Goal: Task Accomplishment & Management: Use online tool/utility

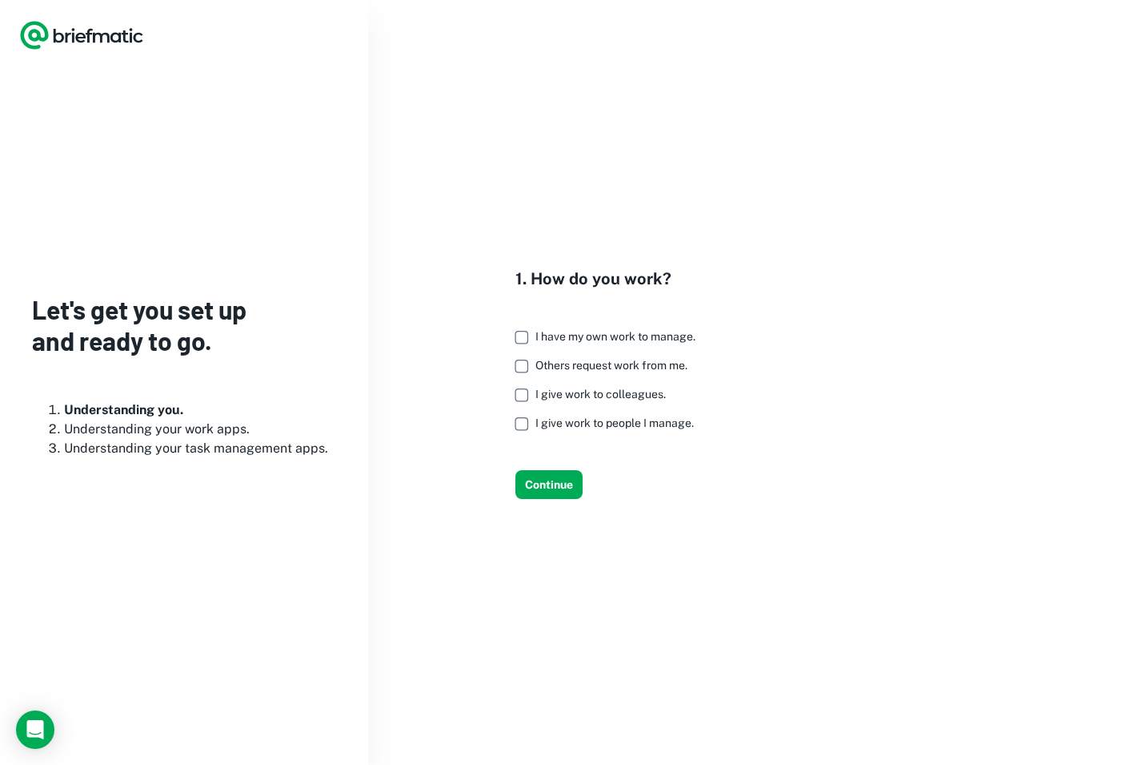
click at [668, 335] on span "I have my own work to manage." at bounding box center [616, 336] width 160 height 13
click at [661, 359] on span "Others request work from me." at bounding box center [612, 365] width 152 height 13
click at [563, 478] on button "Continue" at bounding box center [549, 484] width 67 height 29
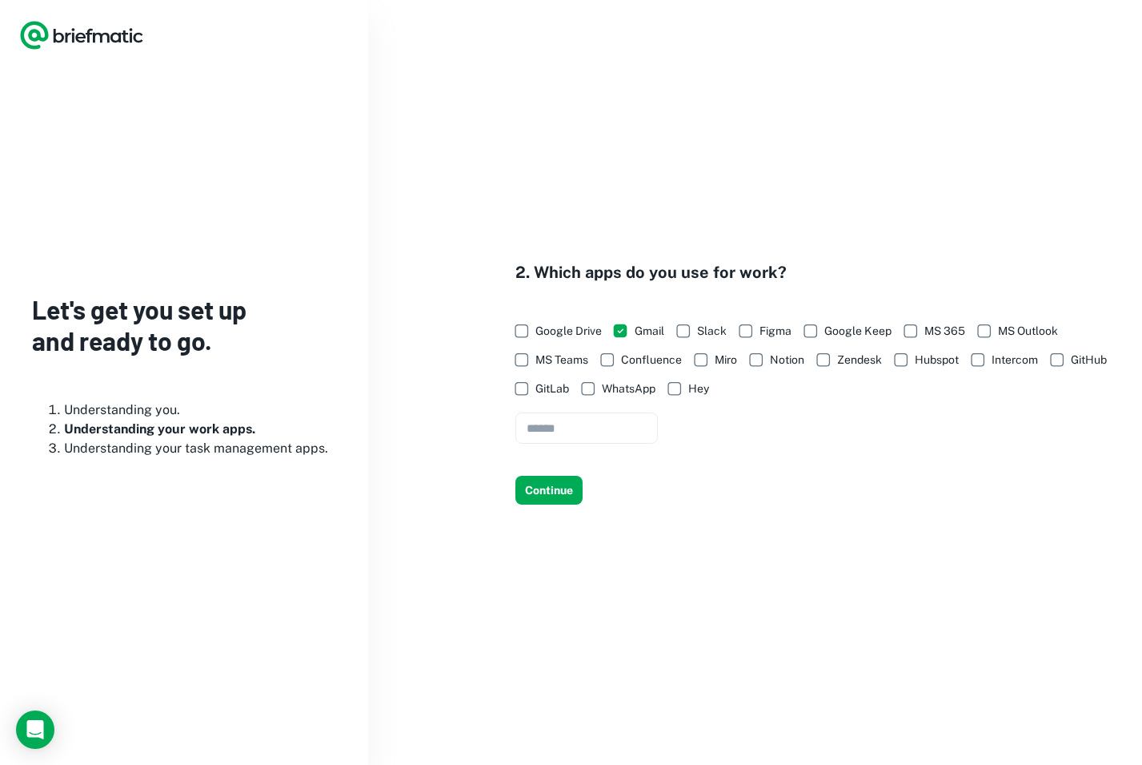
click at [720, 329] on span "Slack" at bounding box center [712, 331] width 30 height 18
click at [617, 428] on input "text" at bounding box center [587, 427] width 143 height 31
type input "*******"
click at [560, 481] on button "Continue" at bounding box center [549, 490] width 67 height 29
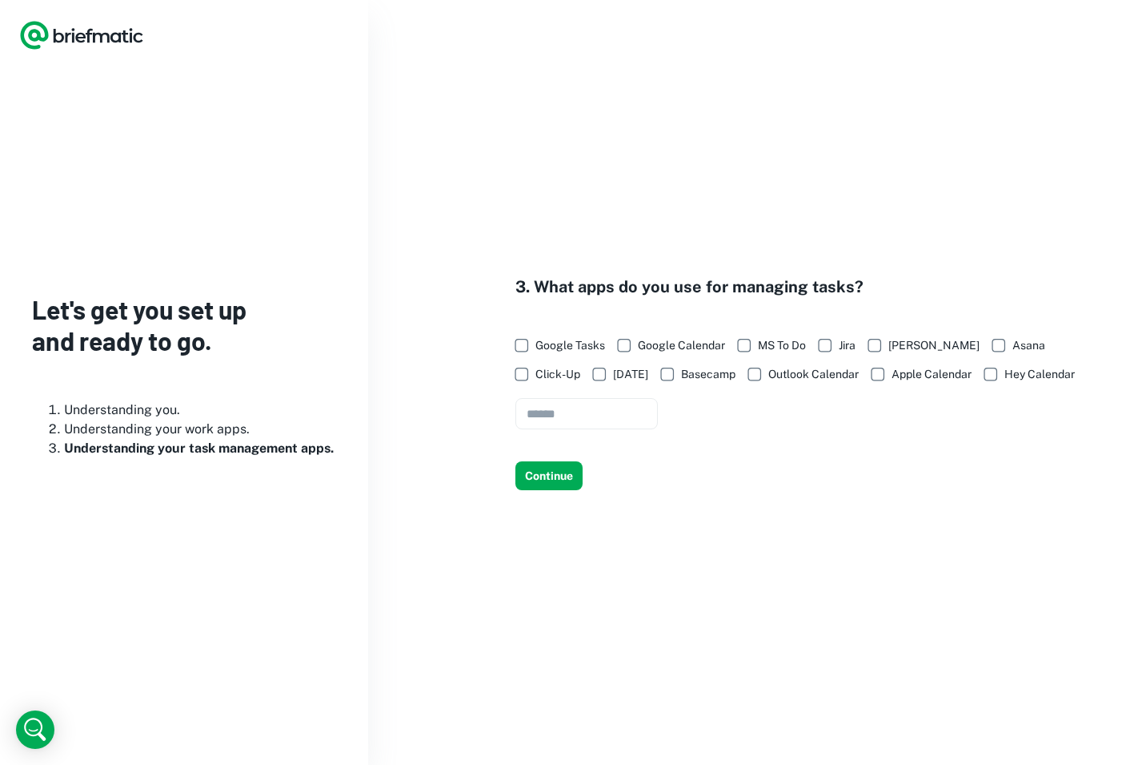
click at [586, 347] on span "Google Tasks" at bounding box center [571, 345] width 70 height 18
click at [648, 343] on span "Google Calendar" at bounding box center [681, 345] width 87 height 18
click at [580, 365] on span "Click-Up" at bounding box center [558, 374] width 45 height 18
click at [892, 374] on span "Apple Calendar" at bounding box center [932, 374] width 80 height 18
click at [892, 369] on span "Apple Calendar" at bounding box center [932, 374] width 80 height 18
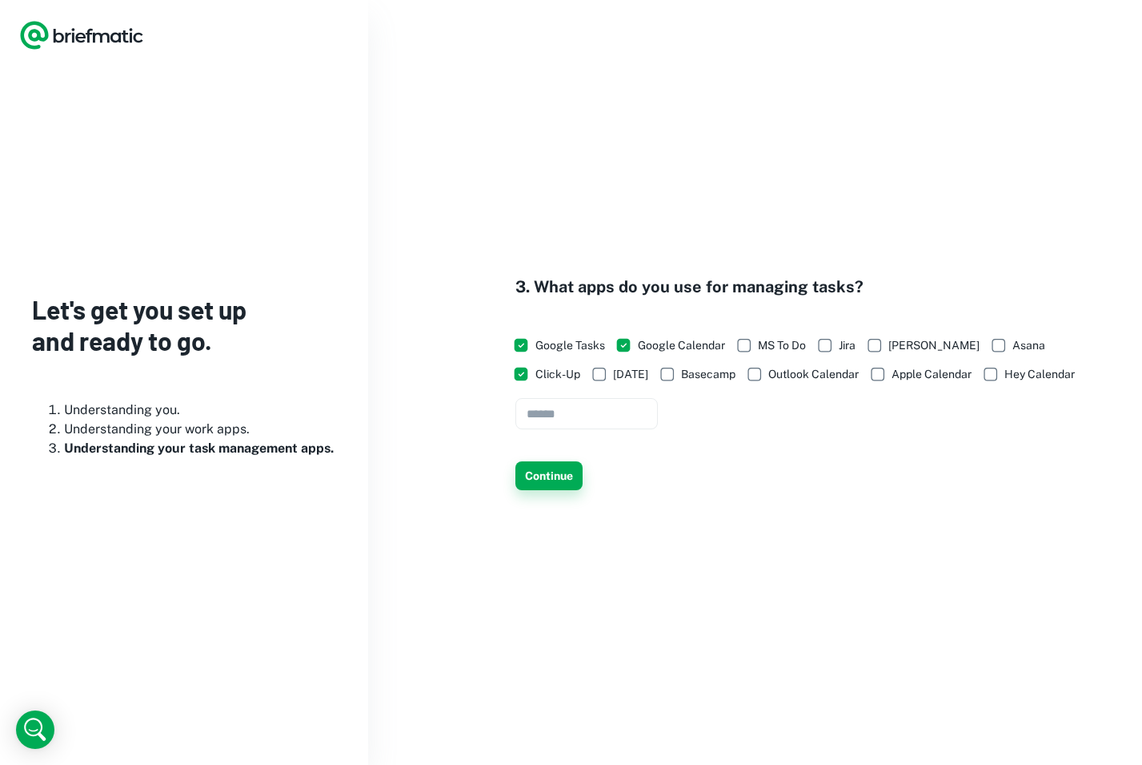
click at [566, 468] on button "Continue" at bounding box center [549, 475] width 67 height 29
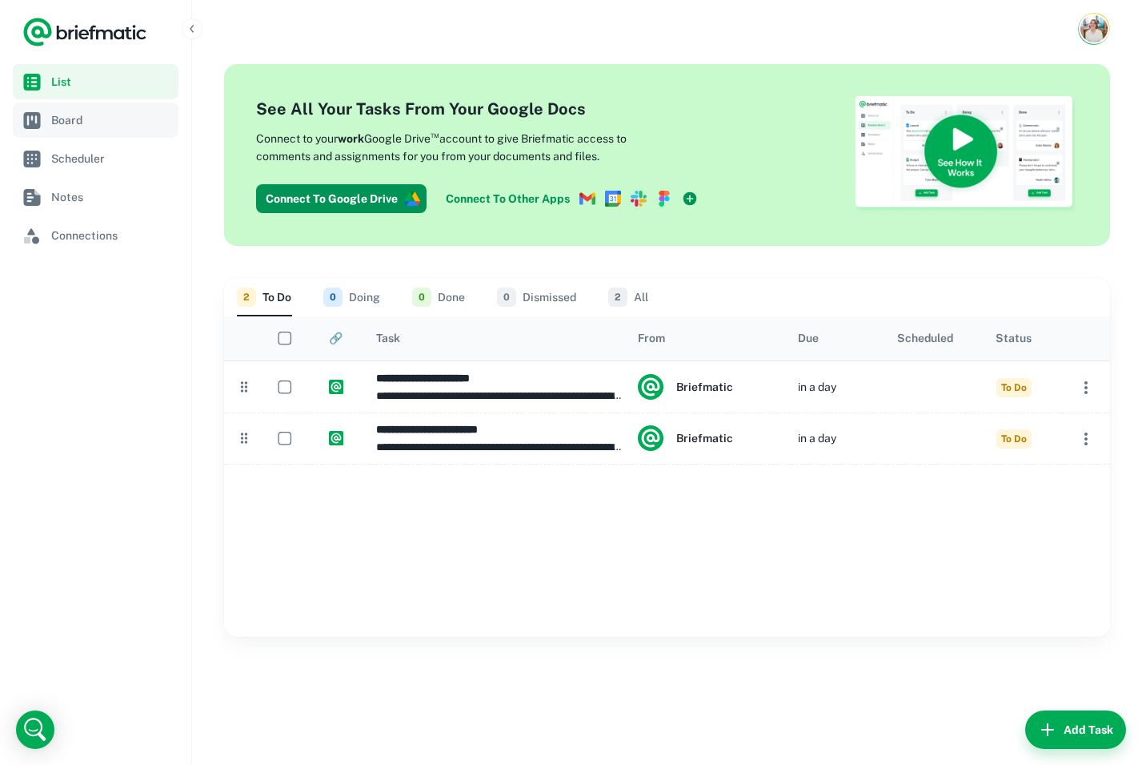
click at [121, 122] on span "Board" at bounding box center [111, 120] width 121 height 18
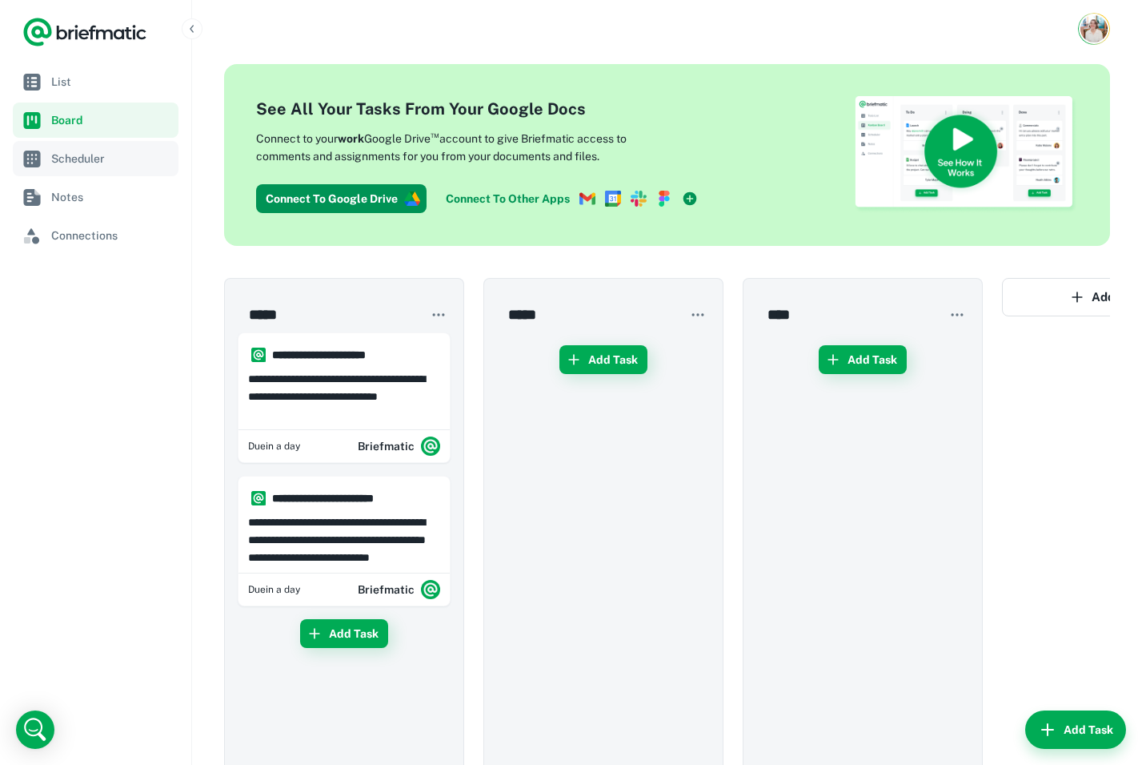
click at [118, 155] on span "Scheduler" at bounding box center [111, 159] width 121 height 18
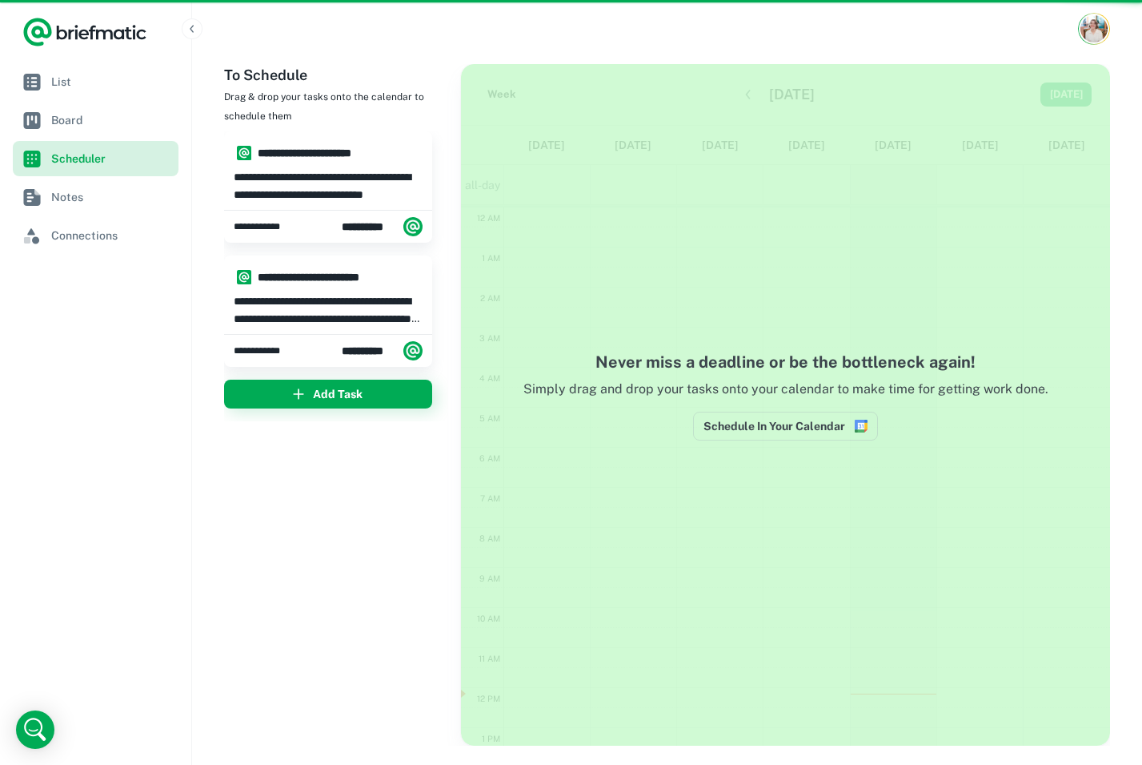
scroll to position [241, 0]
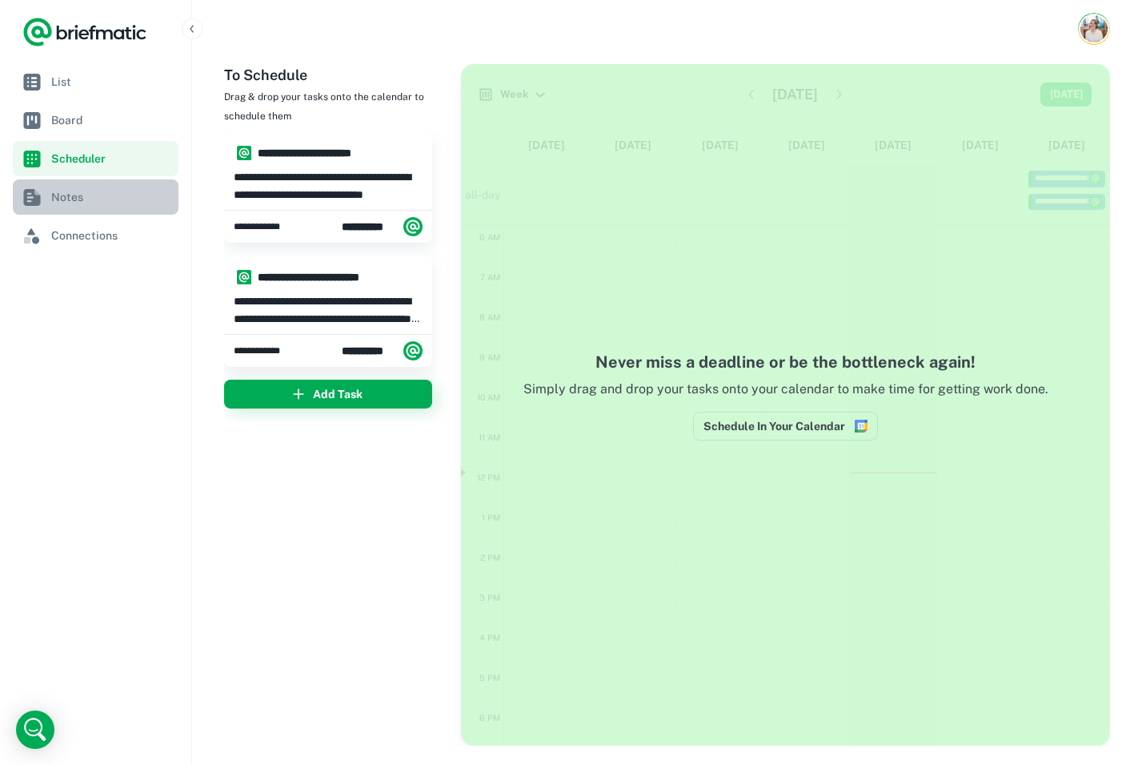
click at [114, 205] on span "Notes" at bounding box center [111, 197] width 121 height 18
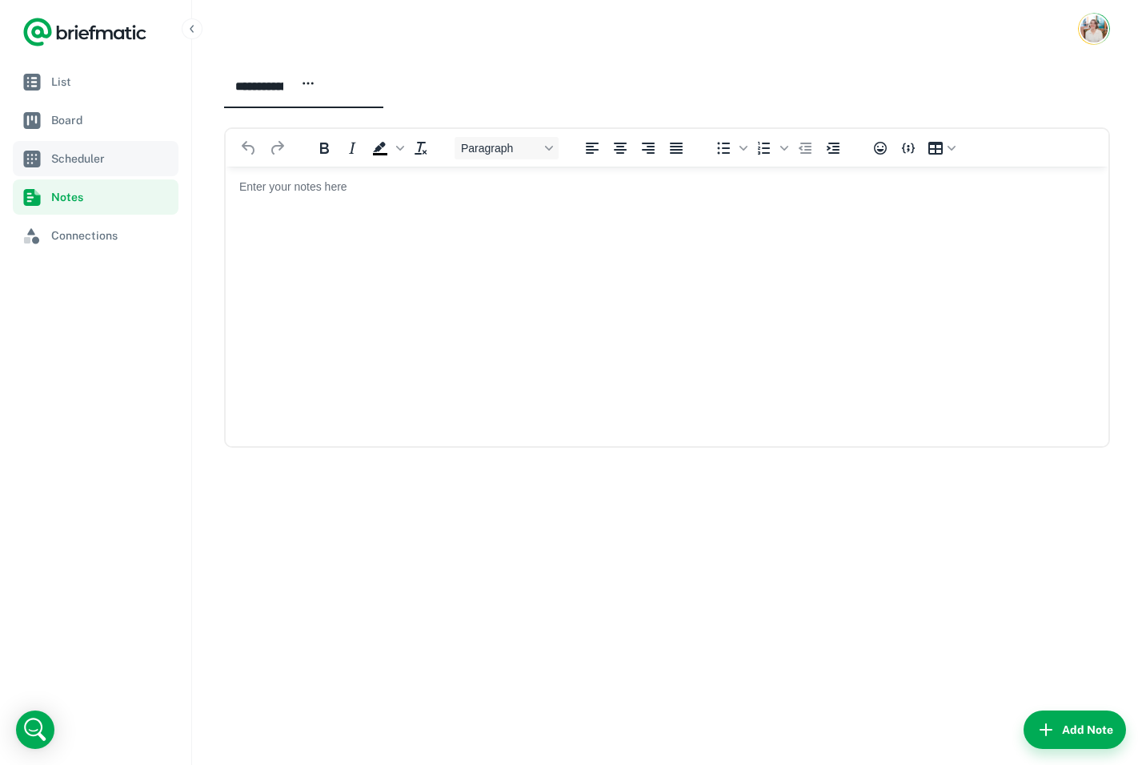
click at [113, 173] on link "Scheduler" at bounding box center [96, 158] width 166 height 35
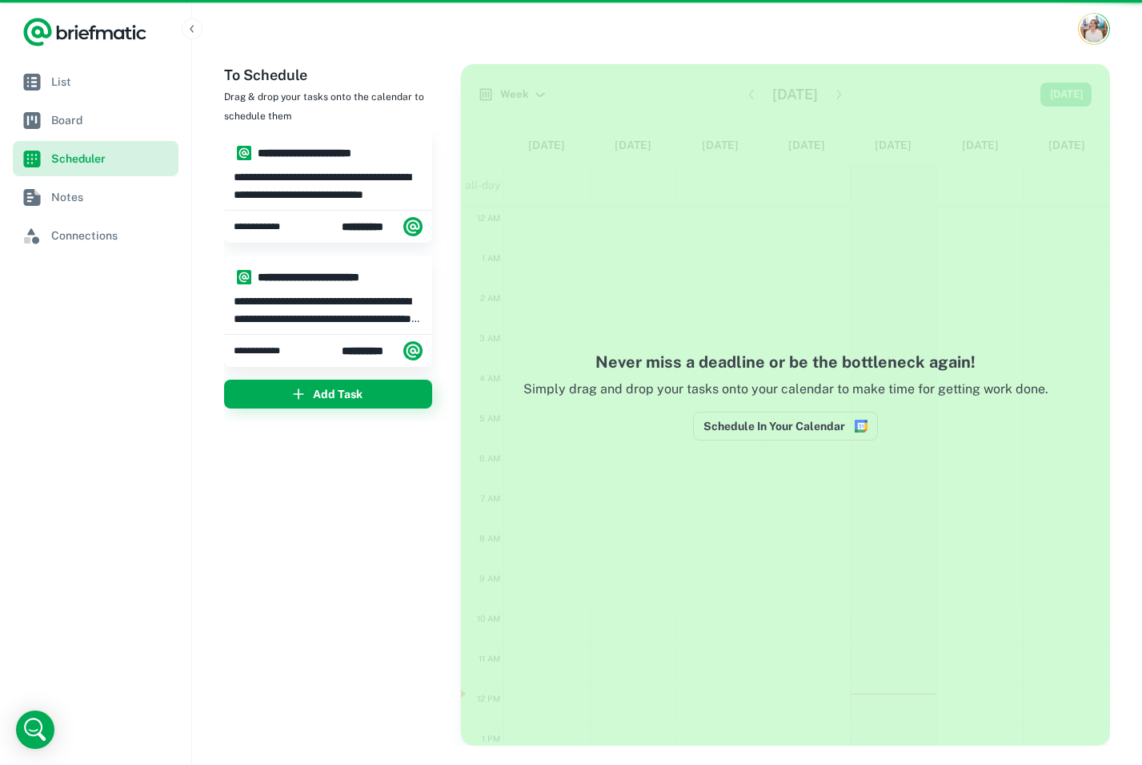
scroll to position [241, 0]
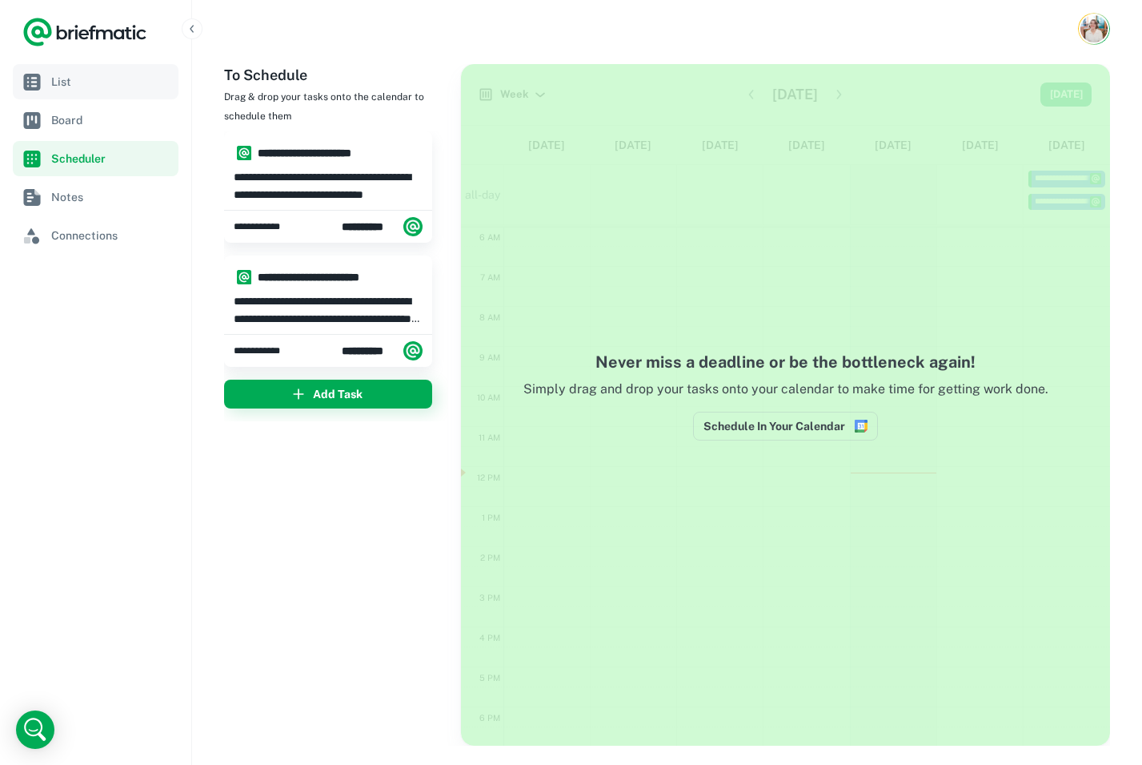
click at [118, 92] on link "List" at bounding box center [96, 81] width 166 height 35
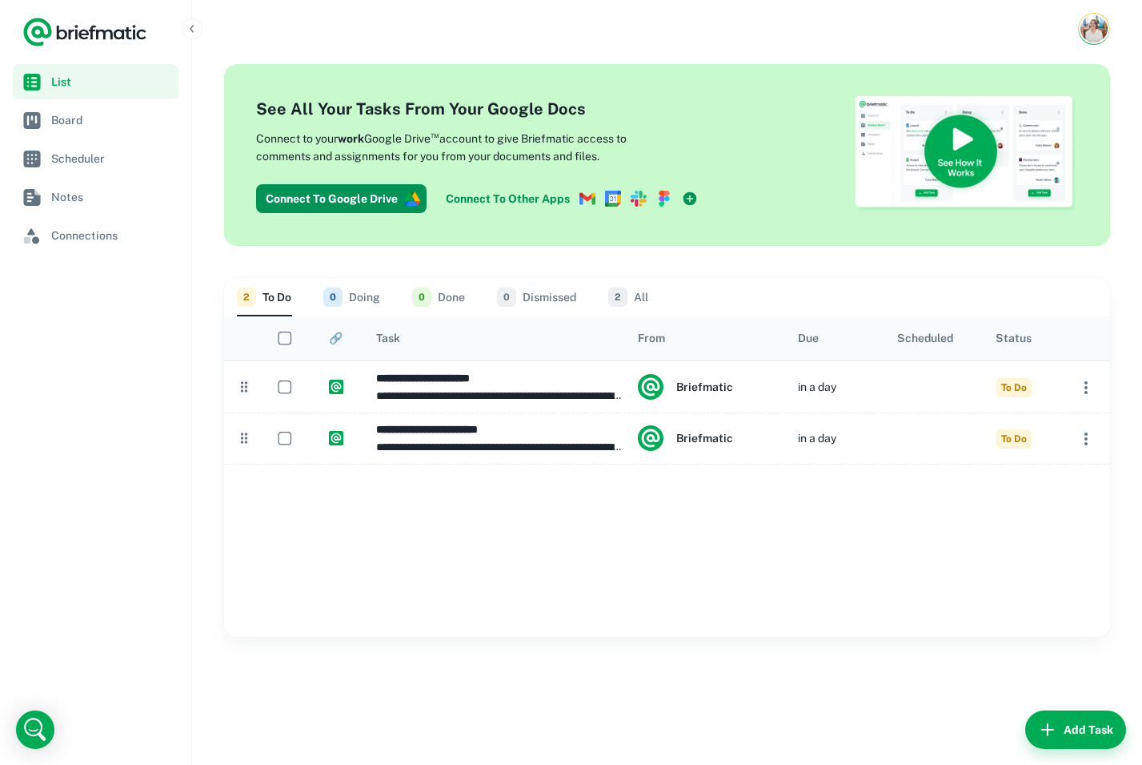
click at [369, 288] on button "0 Doing" at bounding box center [351, 297] width 57 height 38
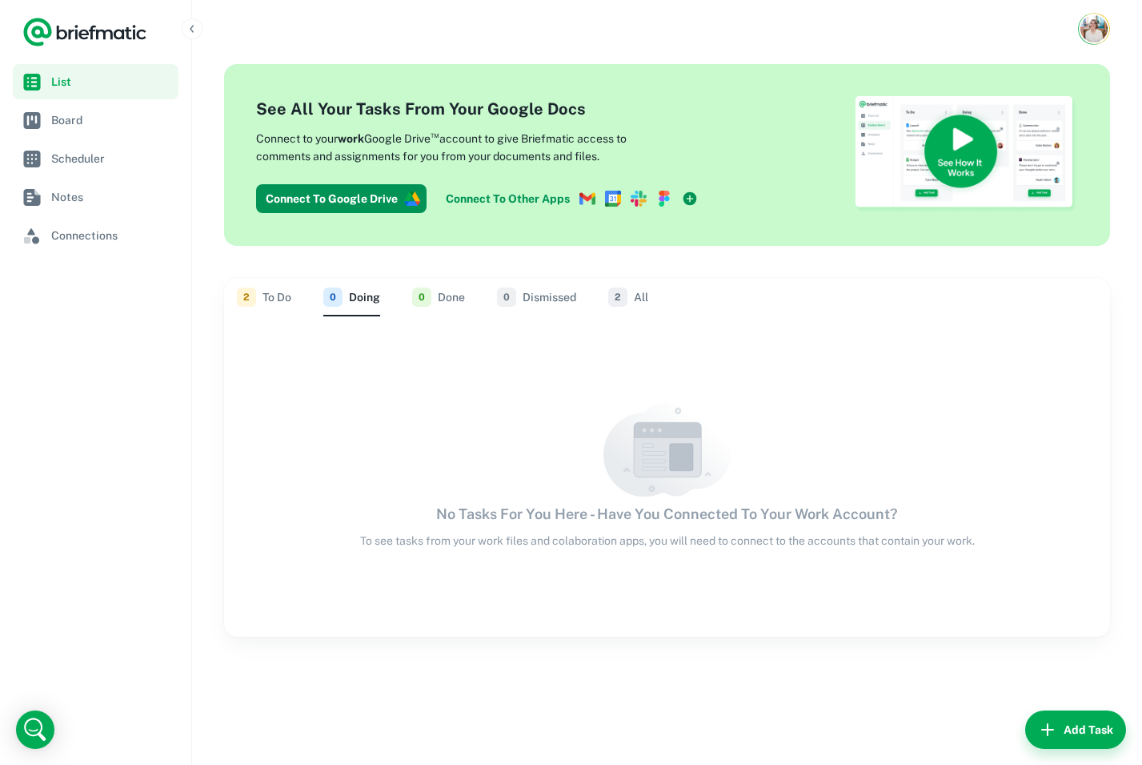
click at [273, 295] on button "2 To Do" at bounding box center [264, 297] width 54 height 38
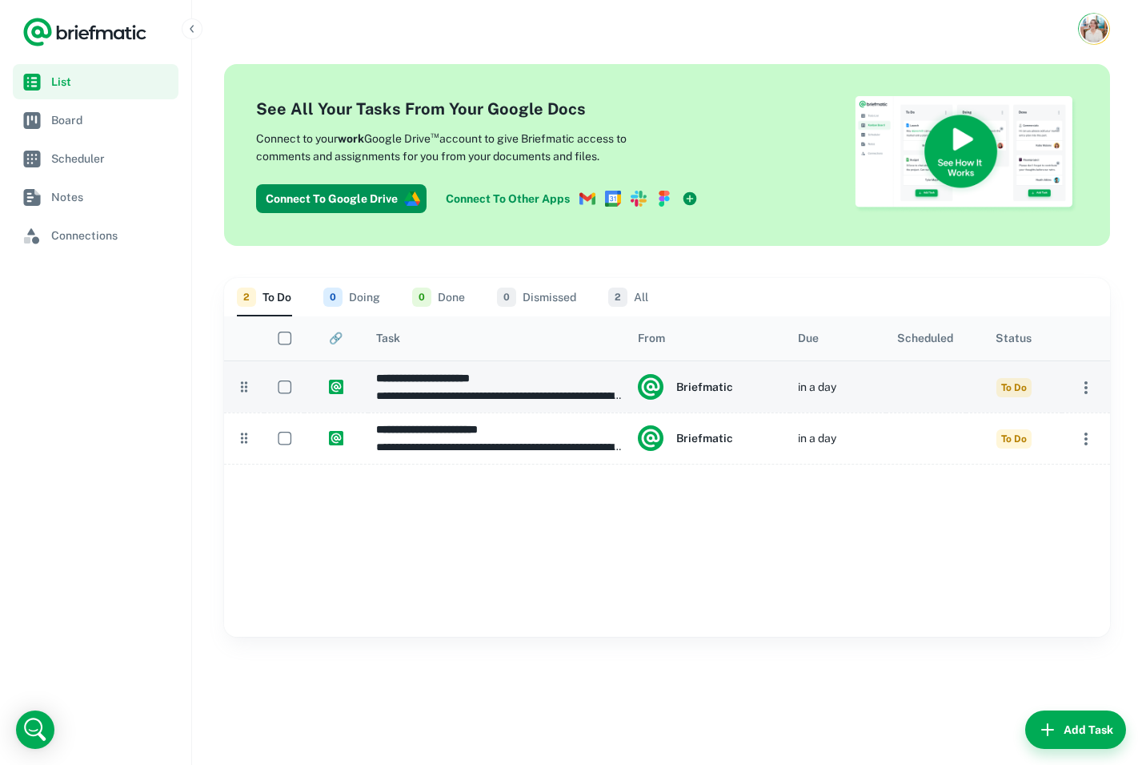
click at [1006, 378] on span "To Do" at bounding box center [1014, 387] width 35 height 19
type input "**********"
type textarea "**********"
type input "**********"
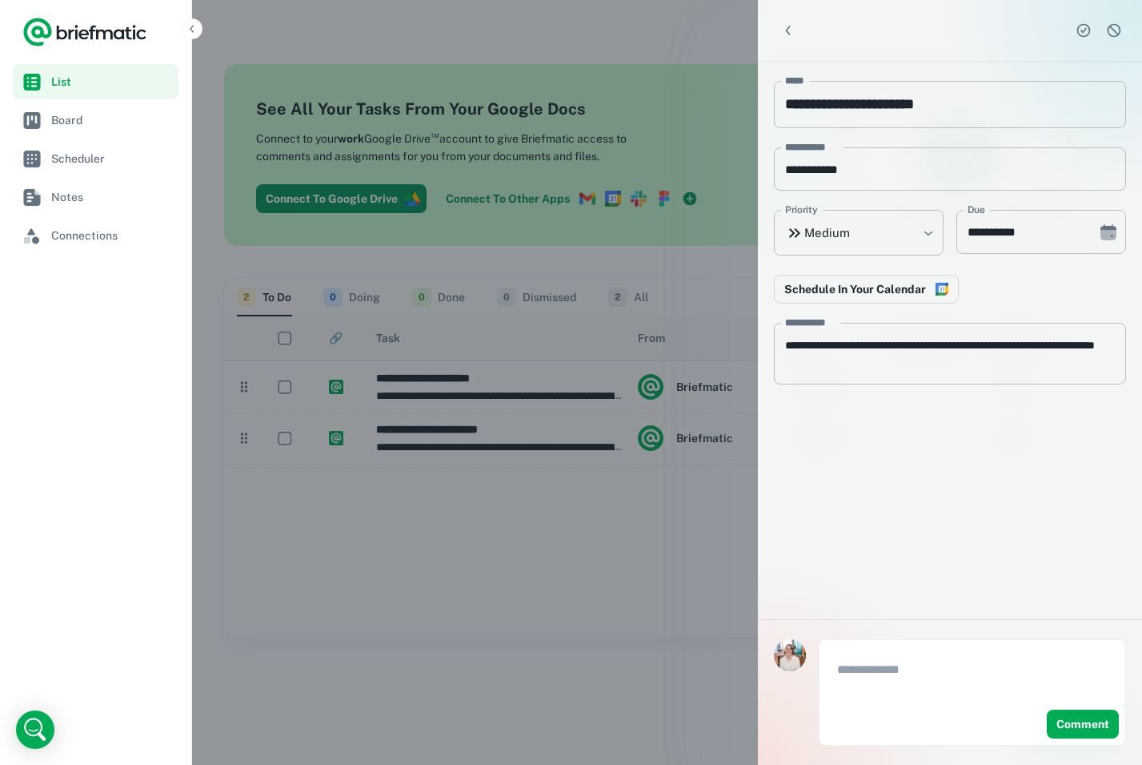
click at [1007, 387] on div "**********" at bounding box center [950, 242] width 384 height 361
click at [697, 563] on div at bounding box center [571, 382] width 1142 height 765
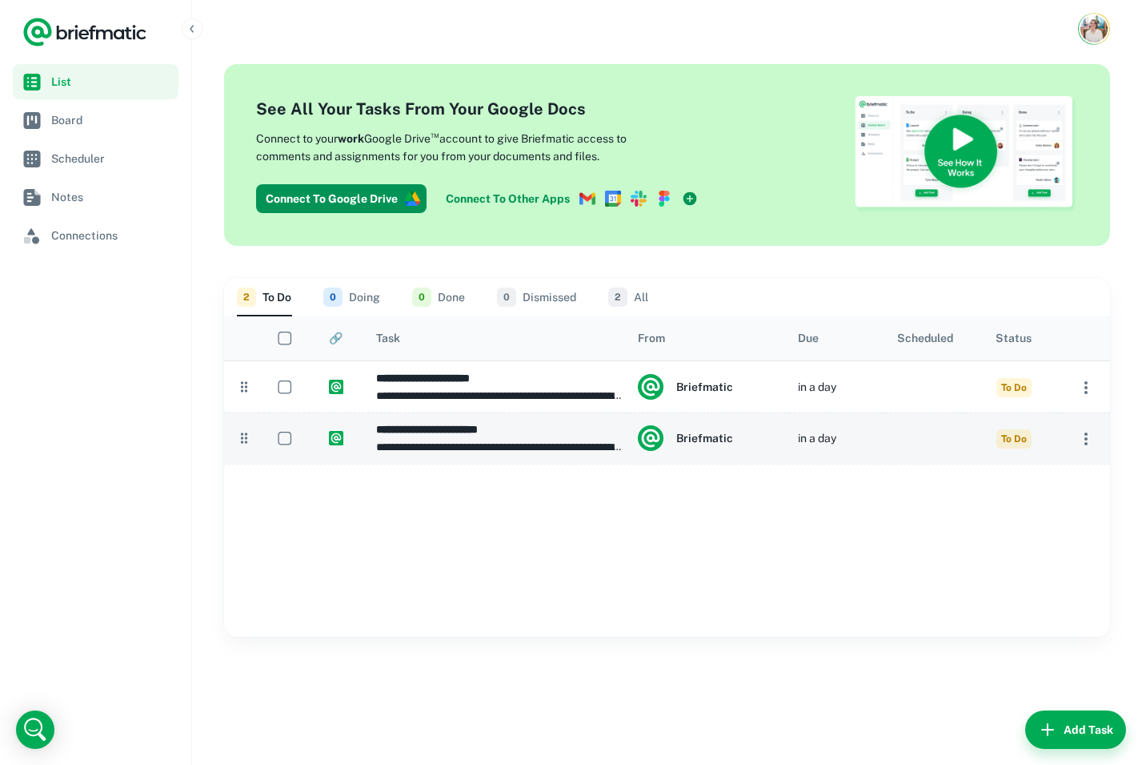
click at [558, 421] on h6 "**********" at bounding box center [499, 429] width 246 height 18
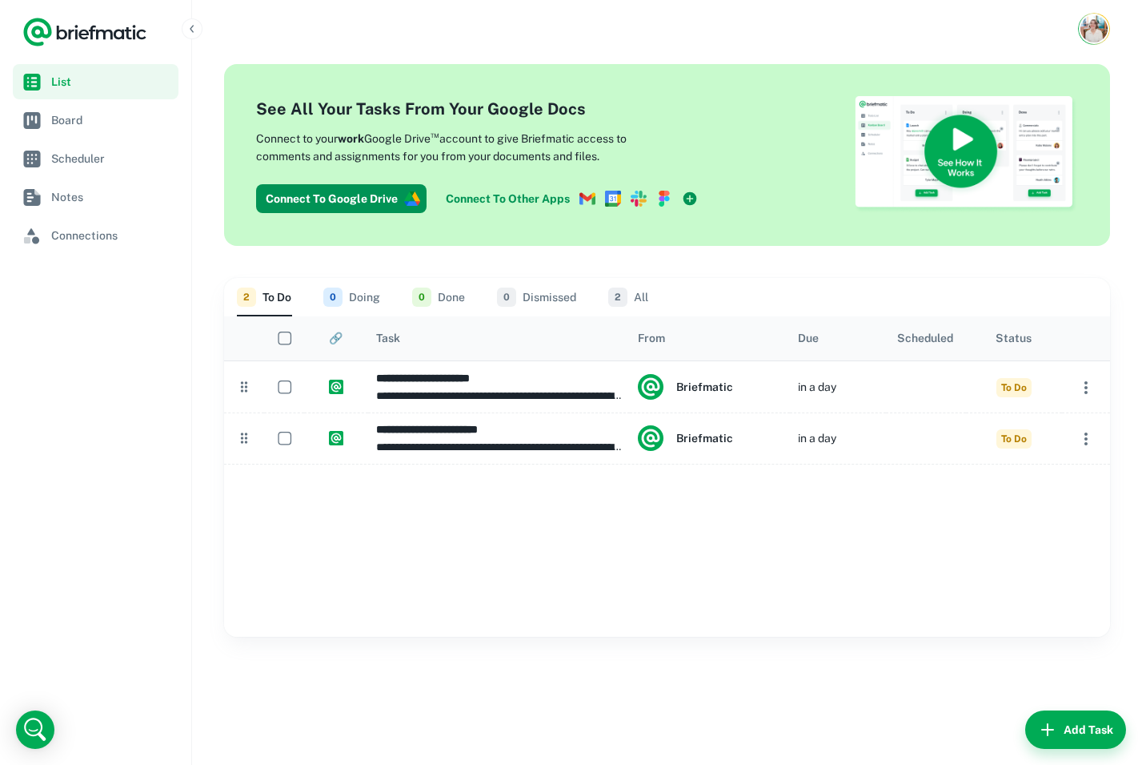
type input "**********"
type textarea "**********"
type input "**********"
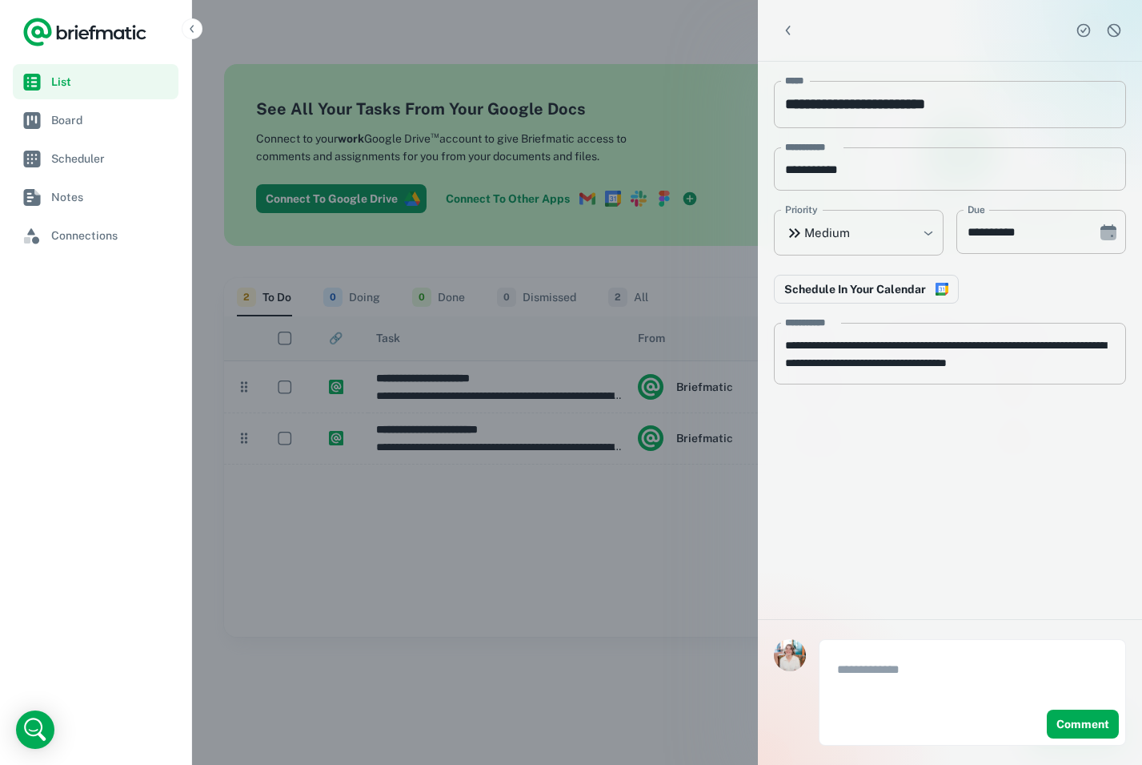
click at [569, 543] on div at bounding box center [571, 382] width 1142 height 765
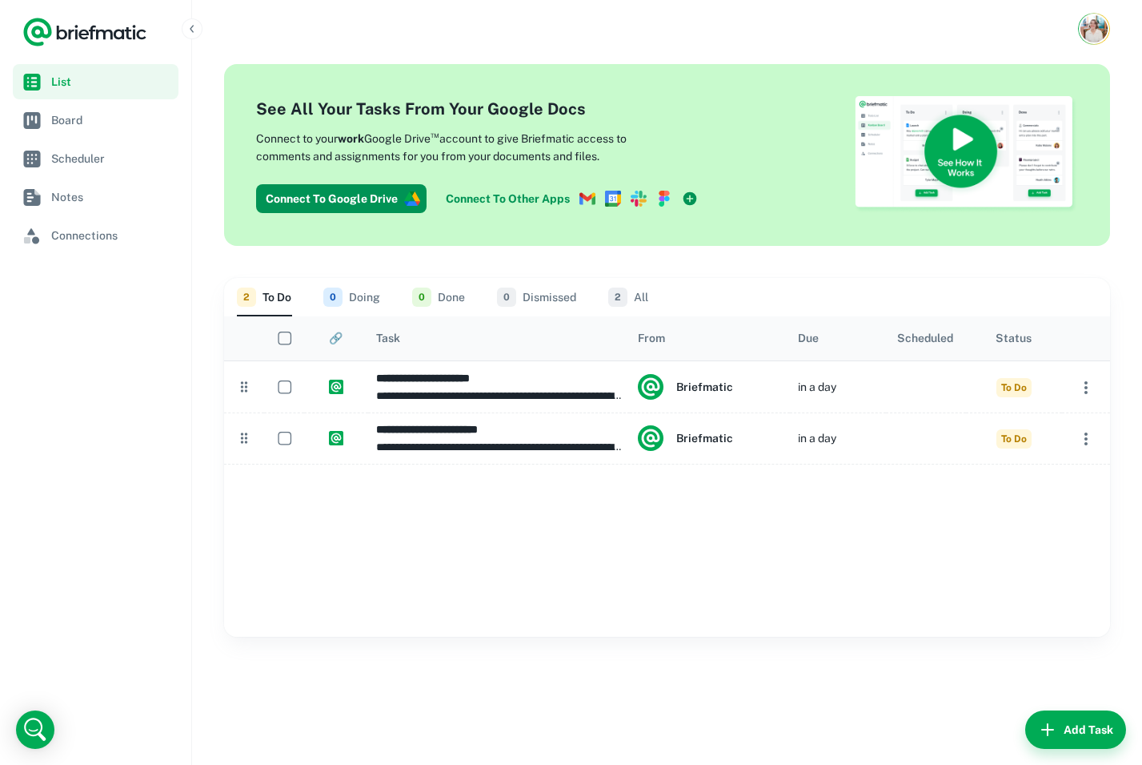
click at [973, 159] on img at bounding box center [966, 155] width 224 height 118
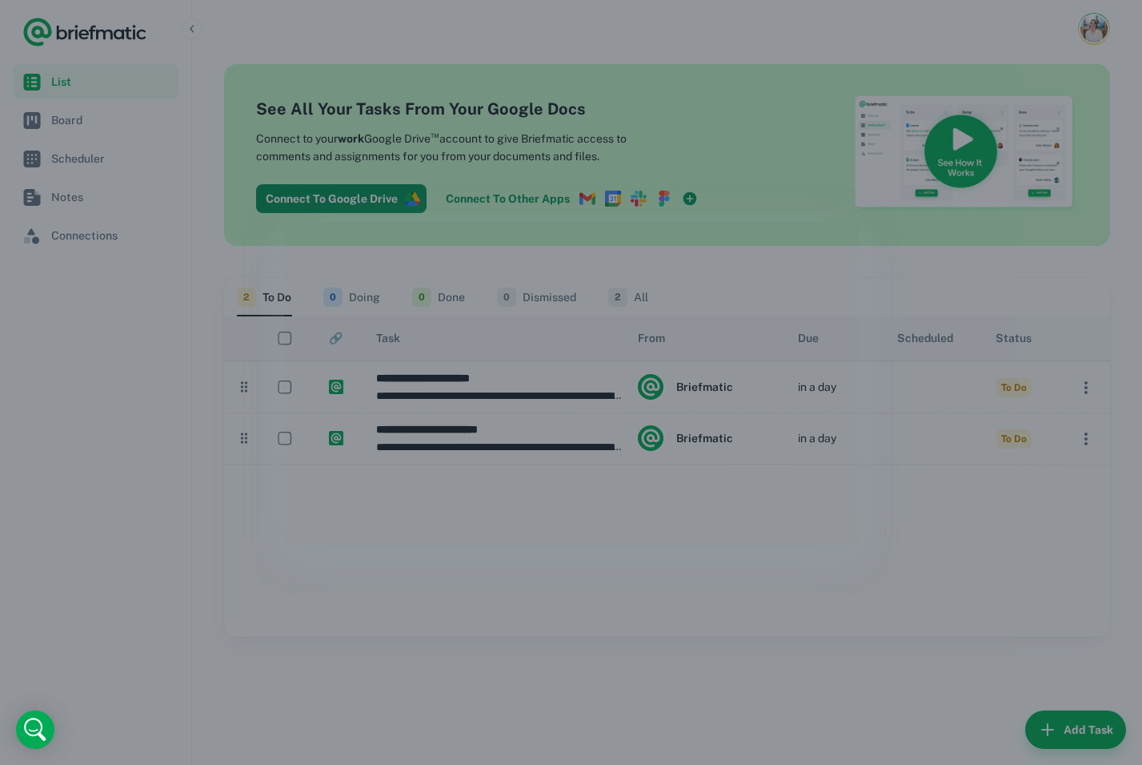
click at [733, 698] on div at bounding box center [571, 382] width 1142 height 765
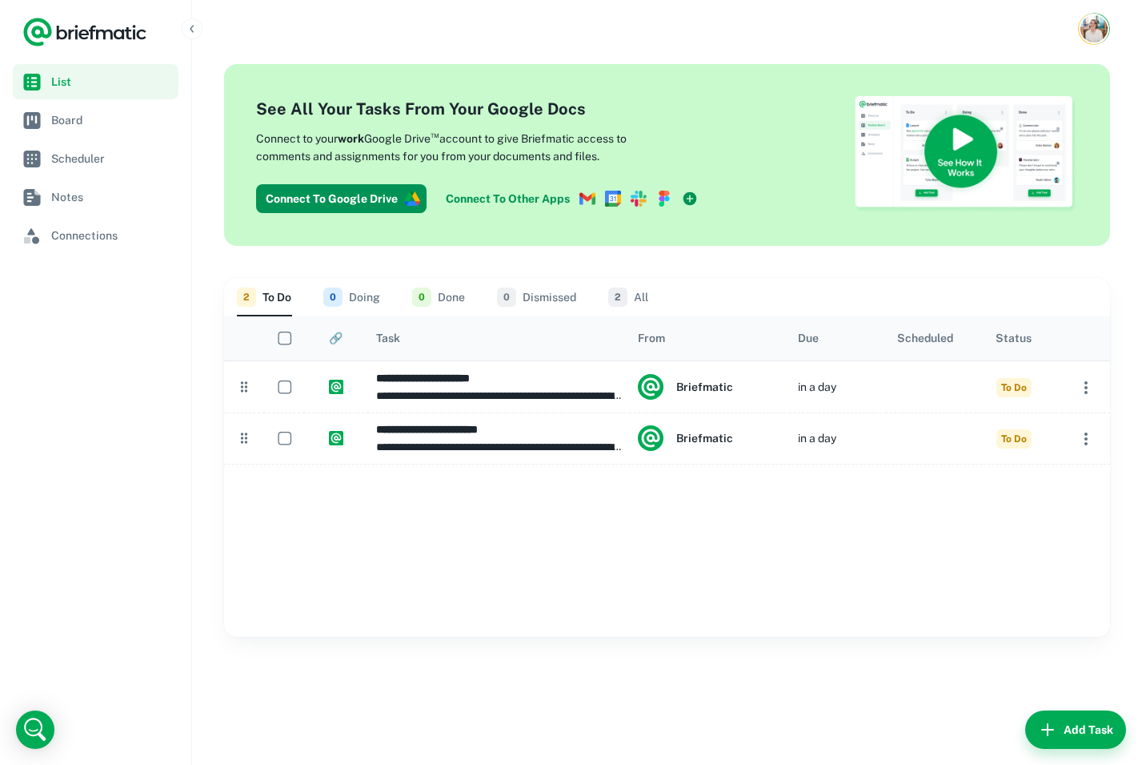
click at [941, 182] on img at bounding box center [966, 155] width 224 height 118
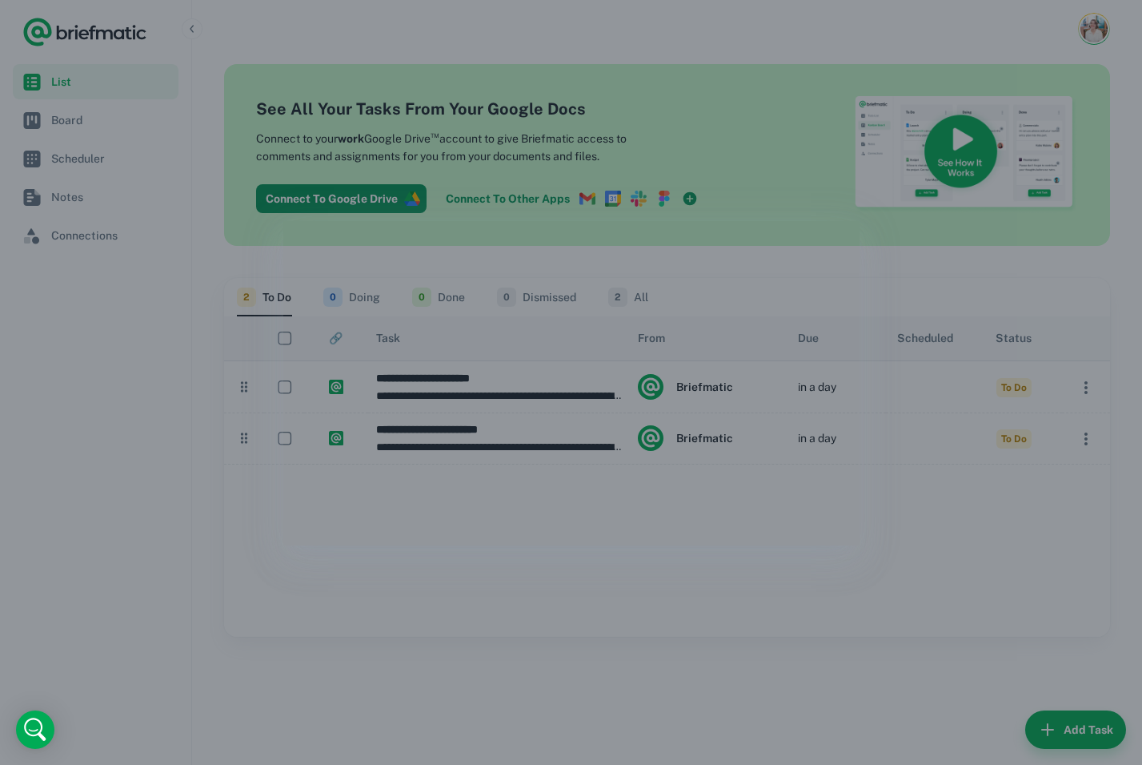
click at [594, 561] on div at bounding box center [571, 382] width 1142 height 765
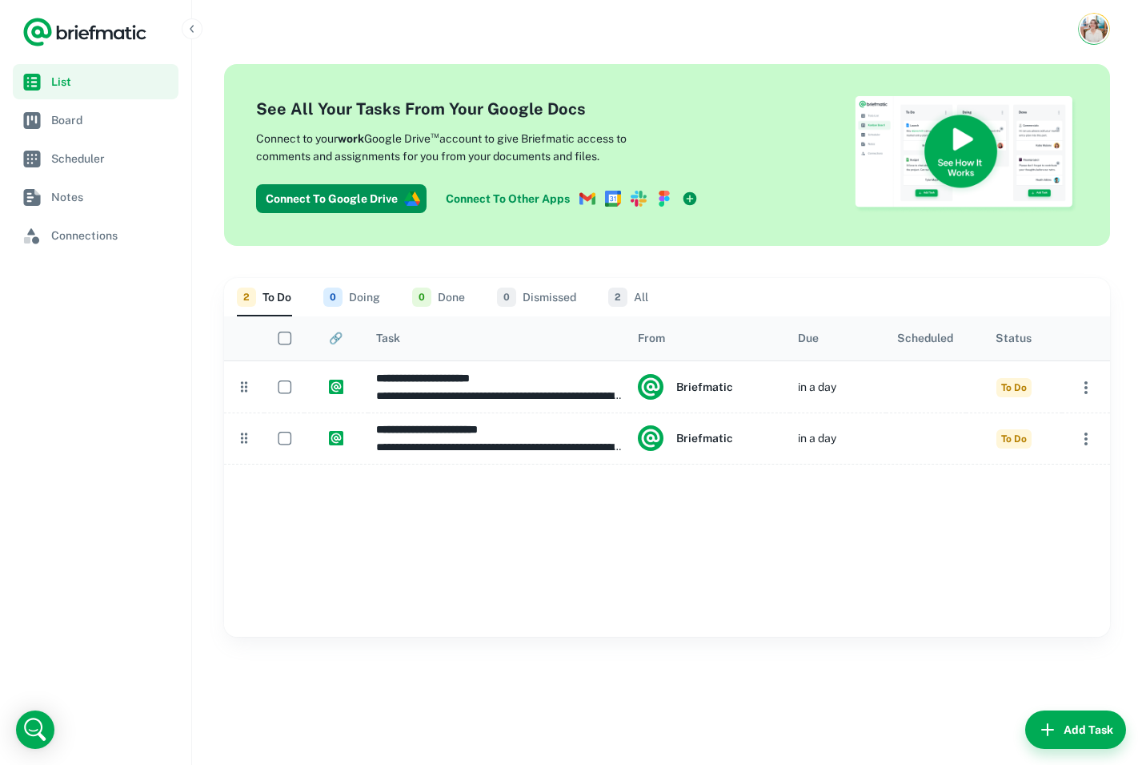
click at [623, 199] on link "Connect To Other Apps" at bounding box center [572, 198] width 265 height 29
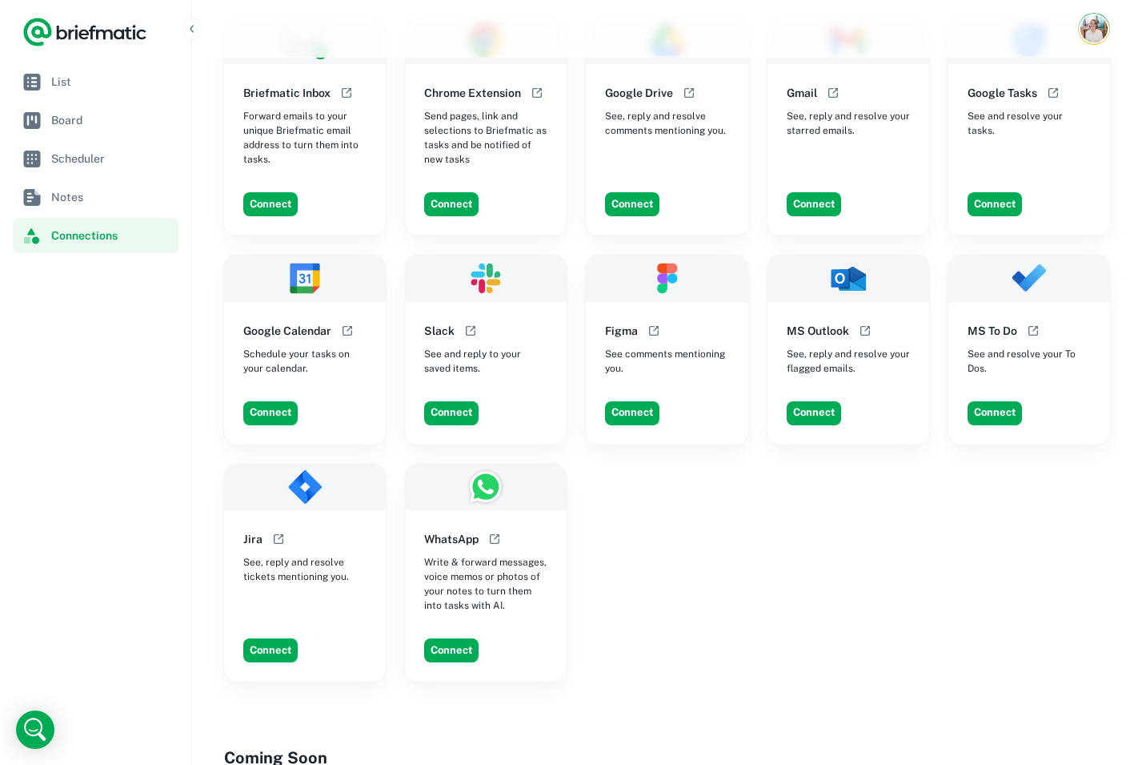
scroll to position [91, 0]
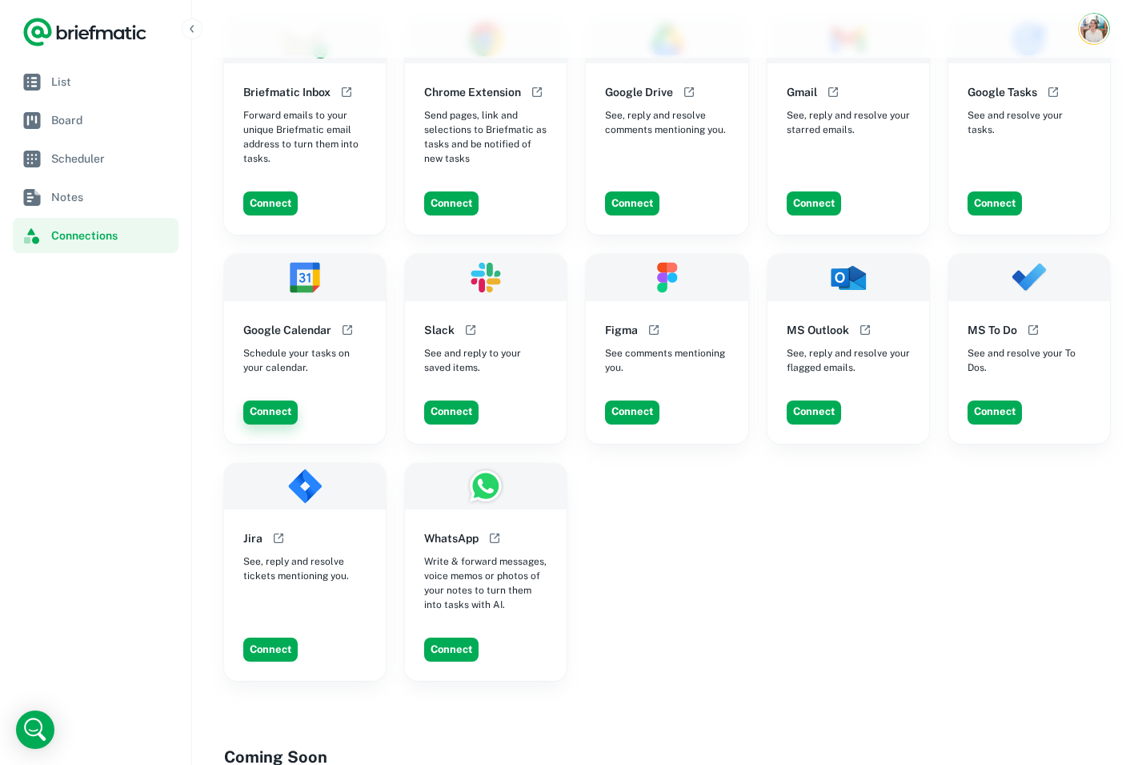
click at [272, 416] on button "Connect" at bounding box center [270, 412] width 54 height 24
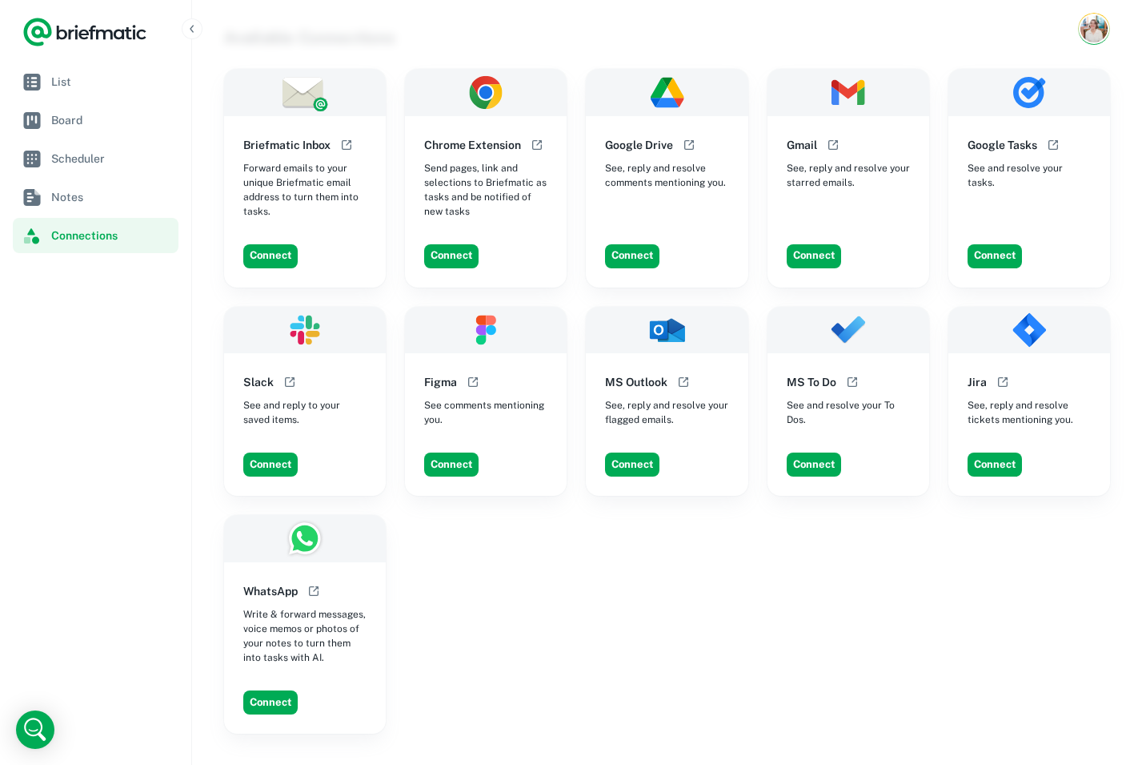
scroll to position [387, 0]
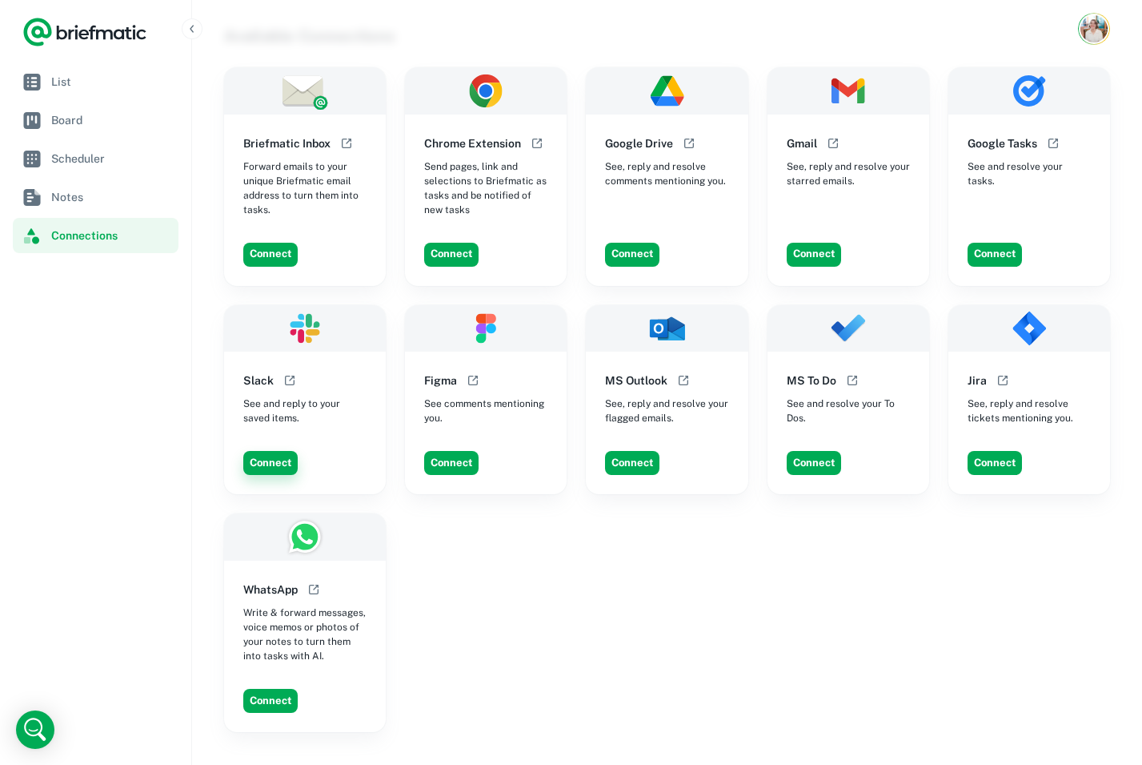
click at [285, 451] on button "Connect" at bounding box center [270, 463] width 54 height 24
click at [116, 86] on span "List" at bounding box center [111, 82] width 121 height 18
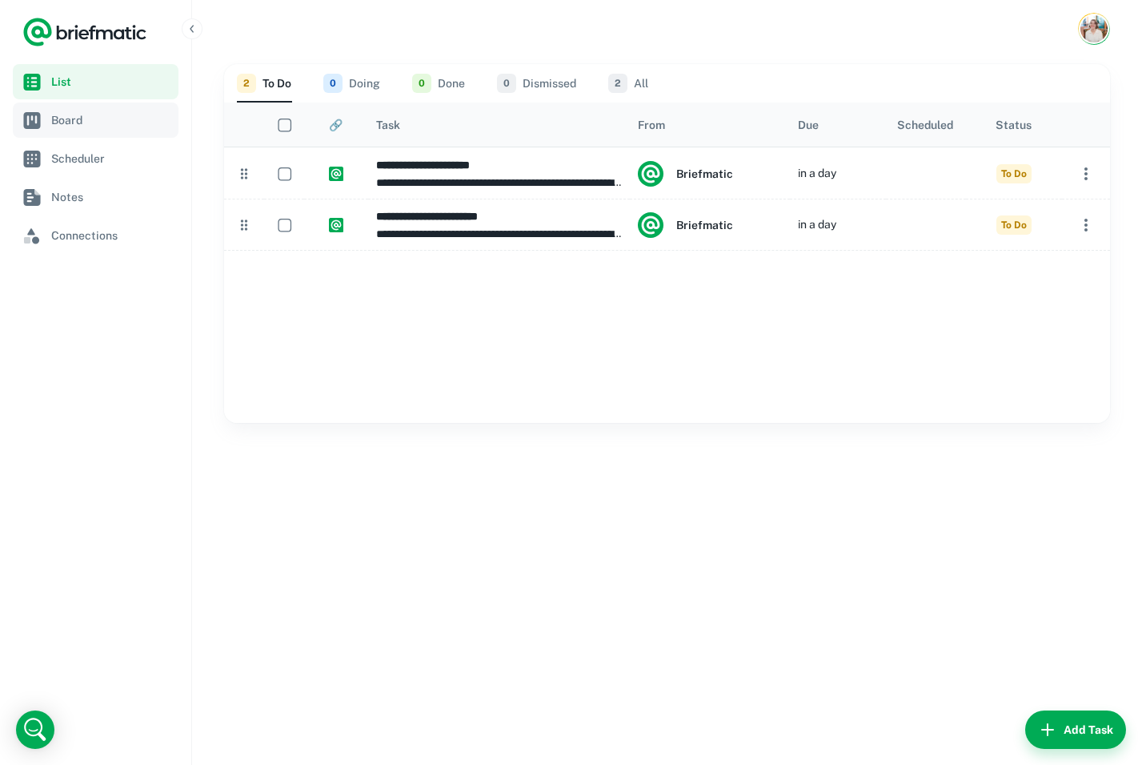
click at [108, 130] on link "Board" at bounding box center [96, 119] width 166 height 35
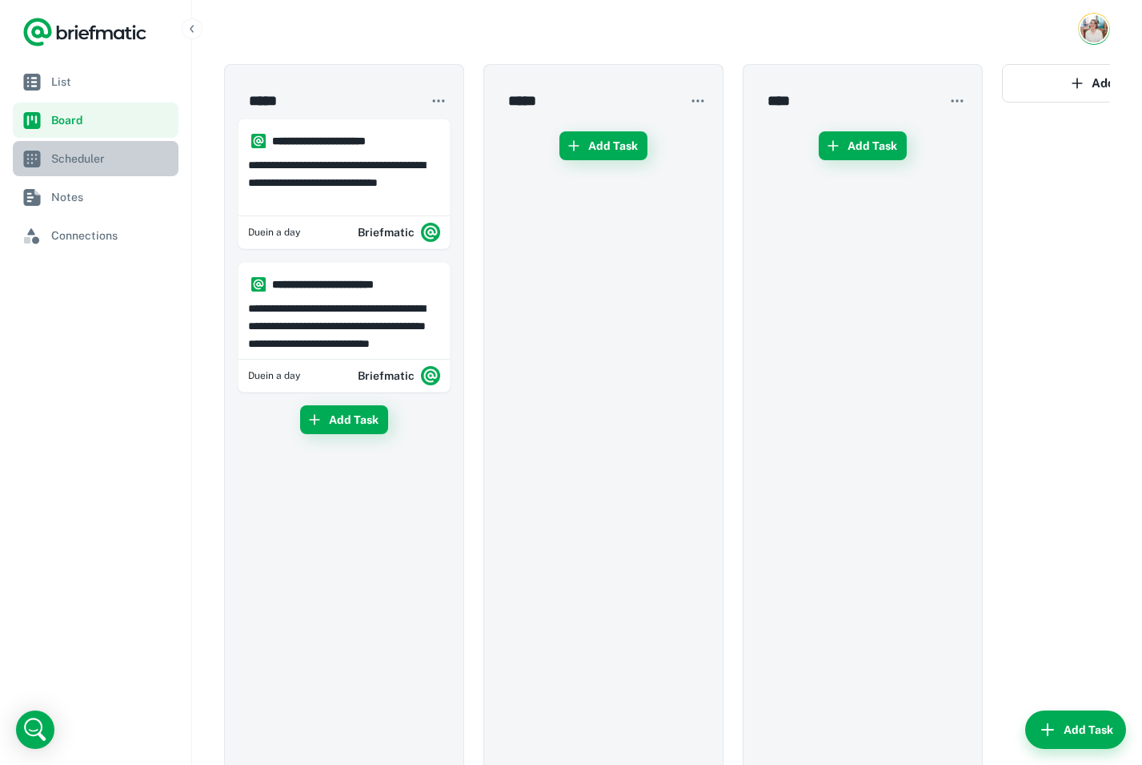
click at [108, 157] on span "Scheduler" at bounding box center [111, 159] width 121 height 18
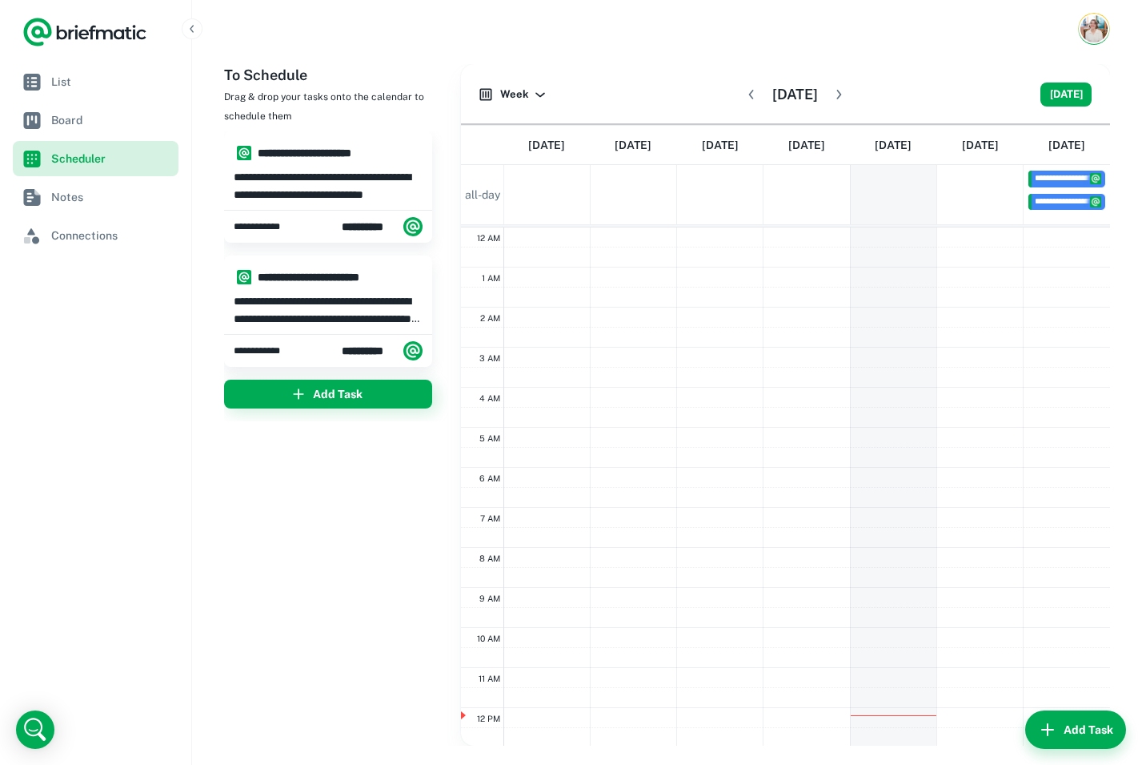
scroll to position [241, 0]
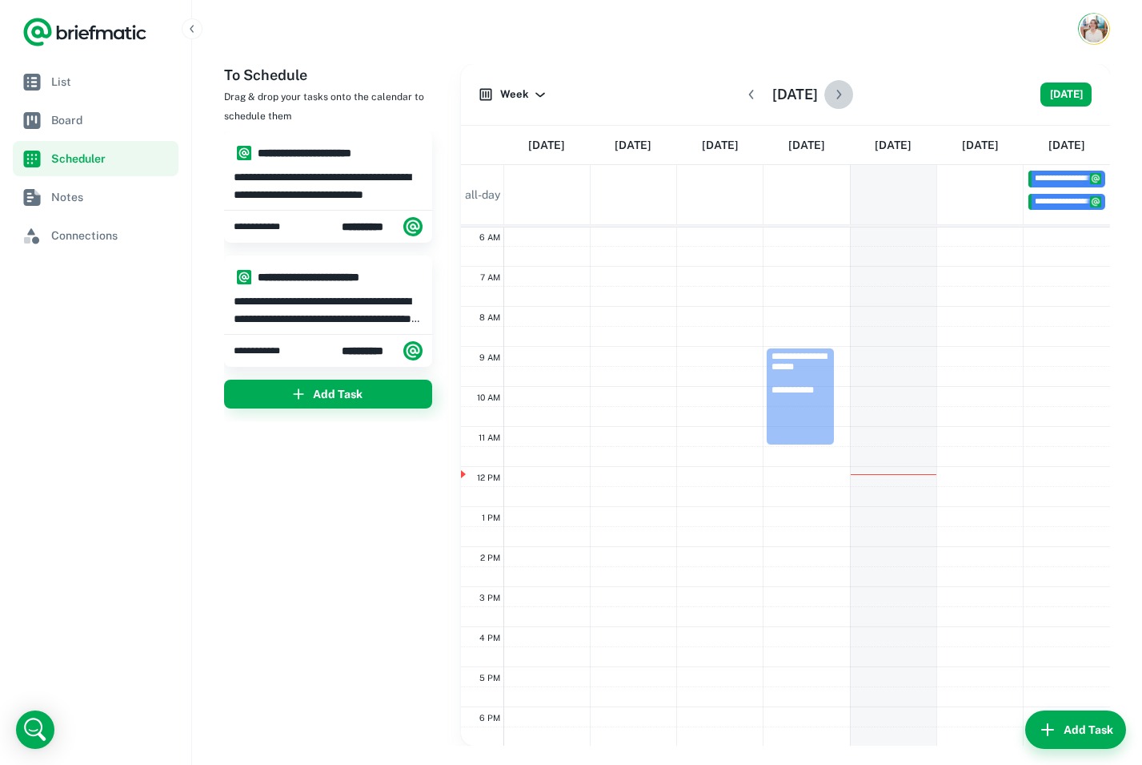
click at [841, 94] on icon "button" at bounding box center [839, 95] width 5 height 10
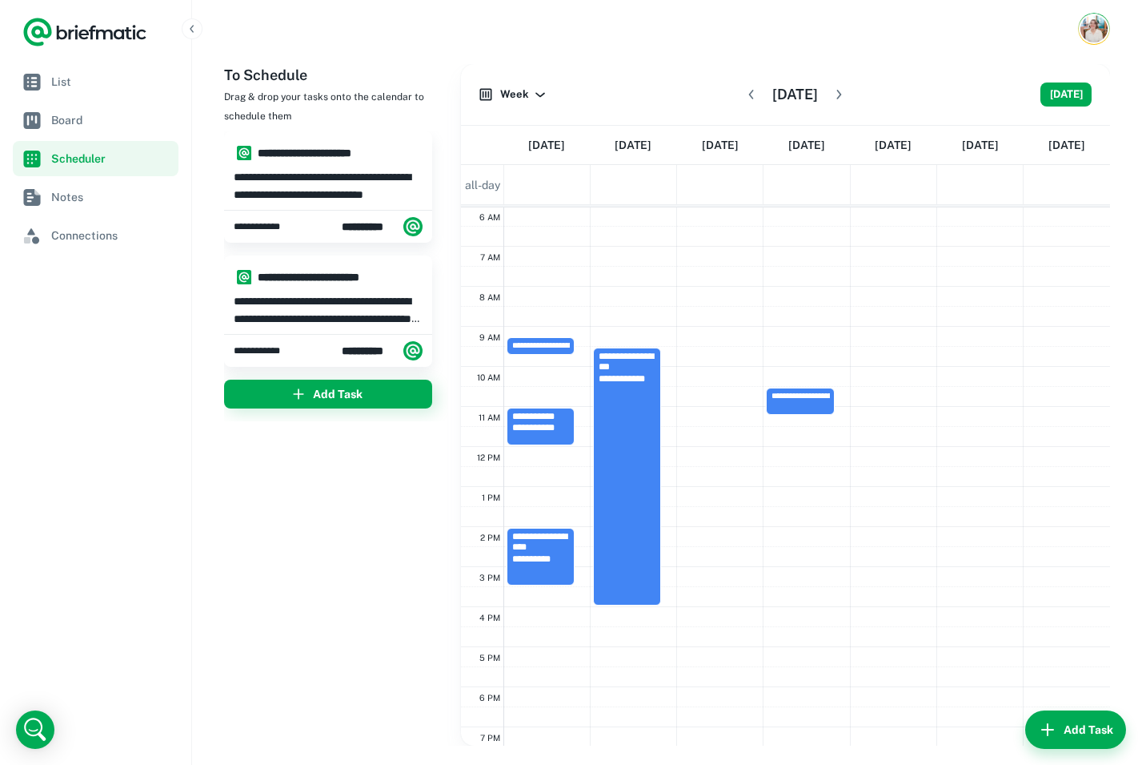
click at [744, 102] on icon "button" at bounding box center [752, 94] width 16 height 16
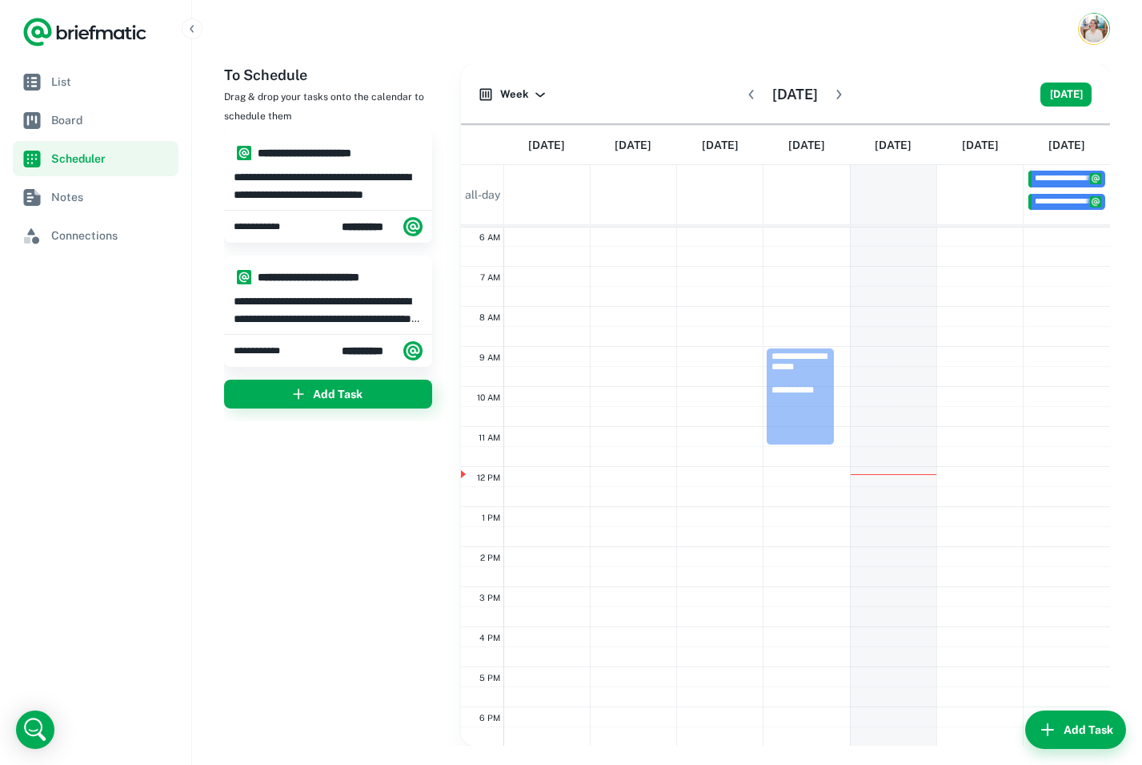
click at [1090, 32] on img "Account button" at bounding box center [1094, 28] width 27 height 27
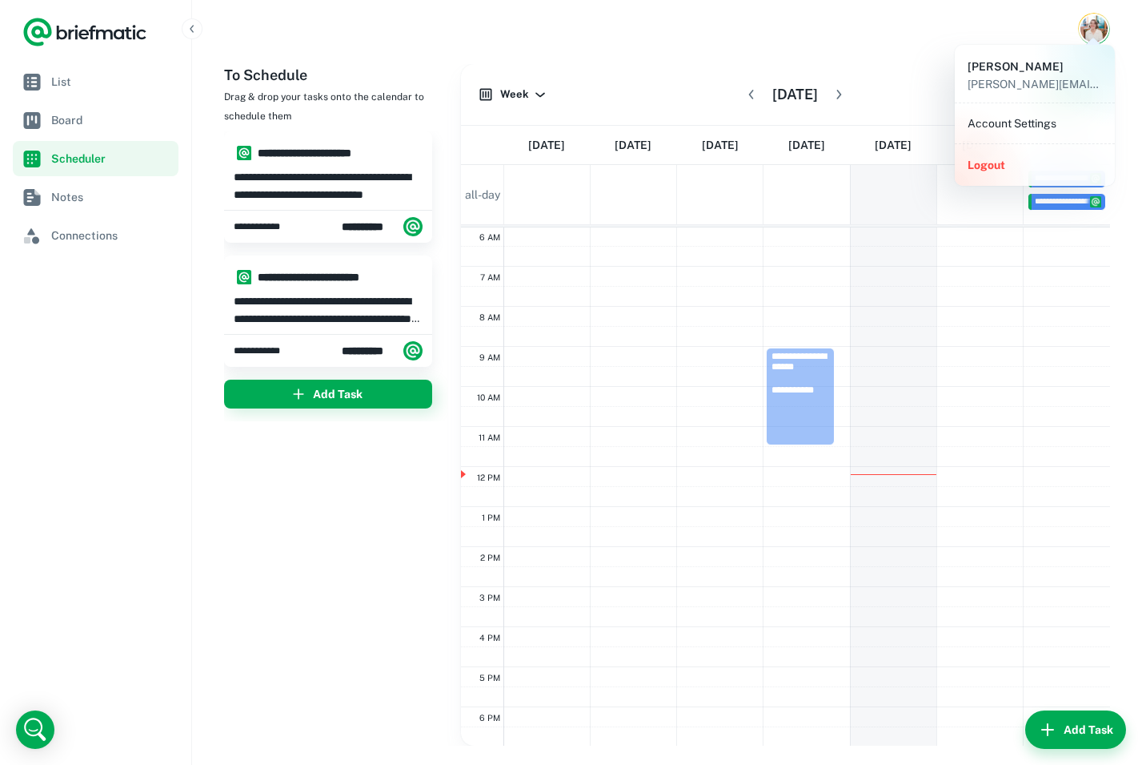
click at [400, 47] on div at bounding box center [571, 382] width 1142 height 765
